Goal: Check status

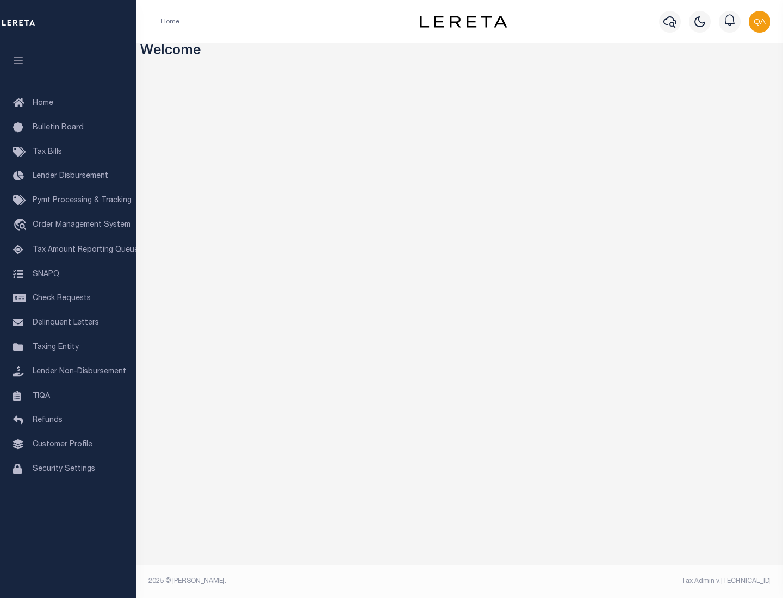
click at [68, 298] on span "Check Requests" at bounding box center [62, 299] width 58 height 8
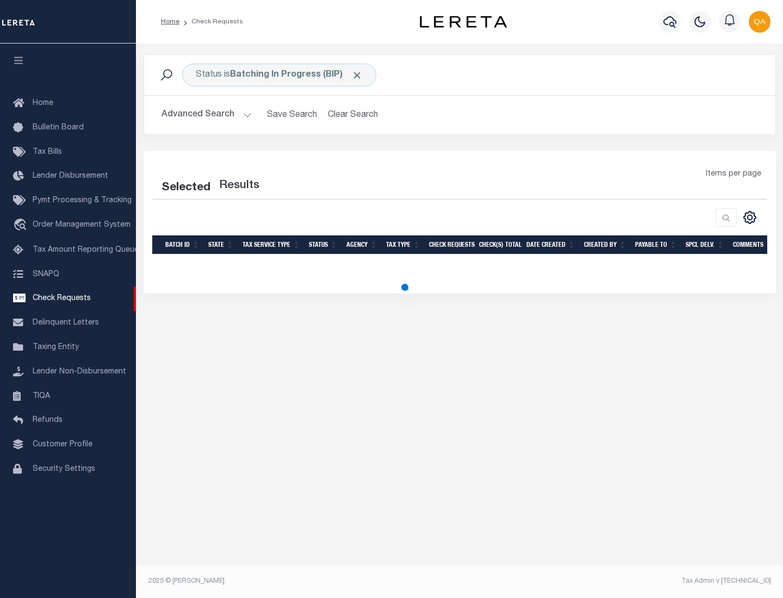
select select "50"
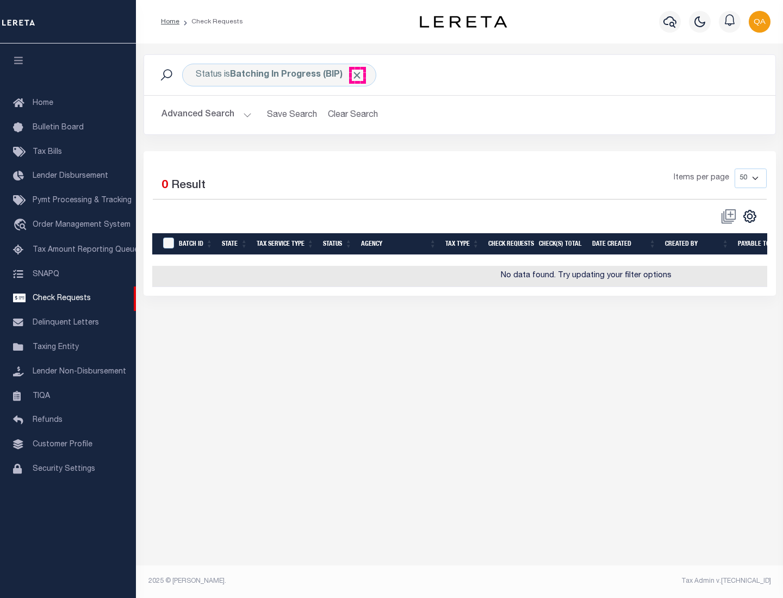
click at [357, 75] on span "Click to Remove" at bounding box center [356, 75] width 11 height 11
